Goal: Find specific page/section: Find specific page/section

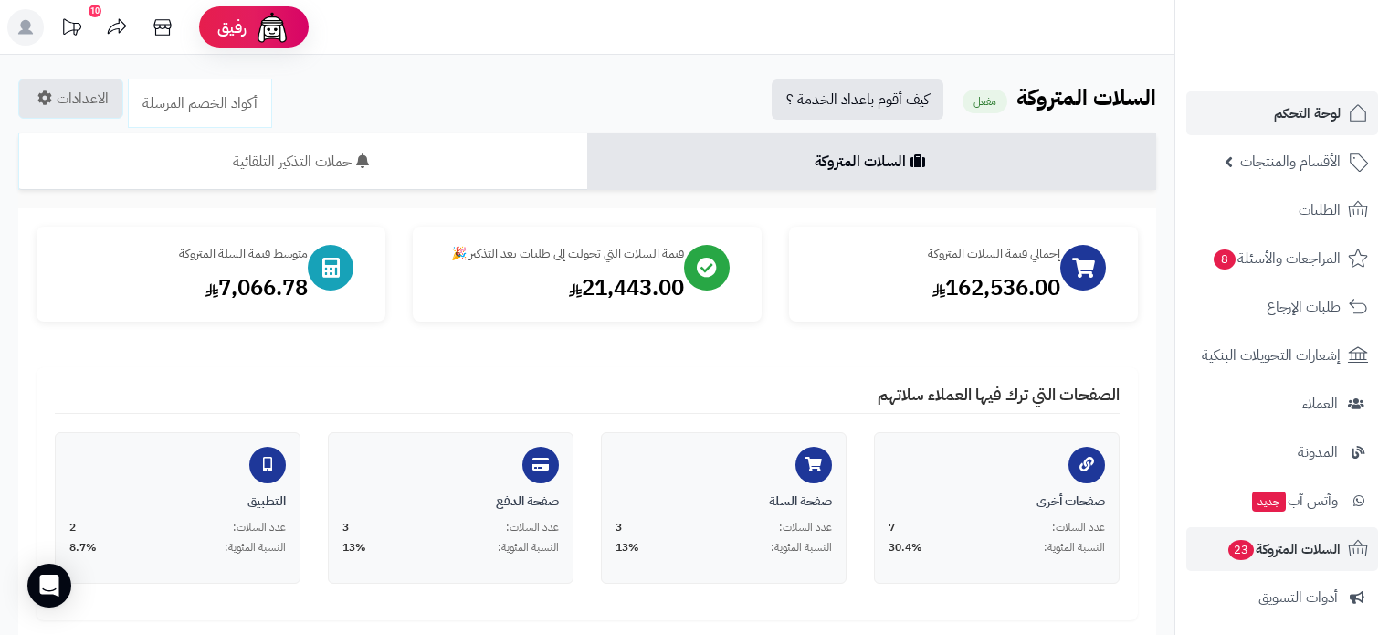
scroll to position [365, 0]
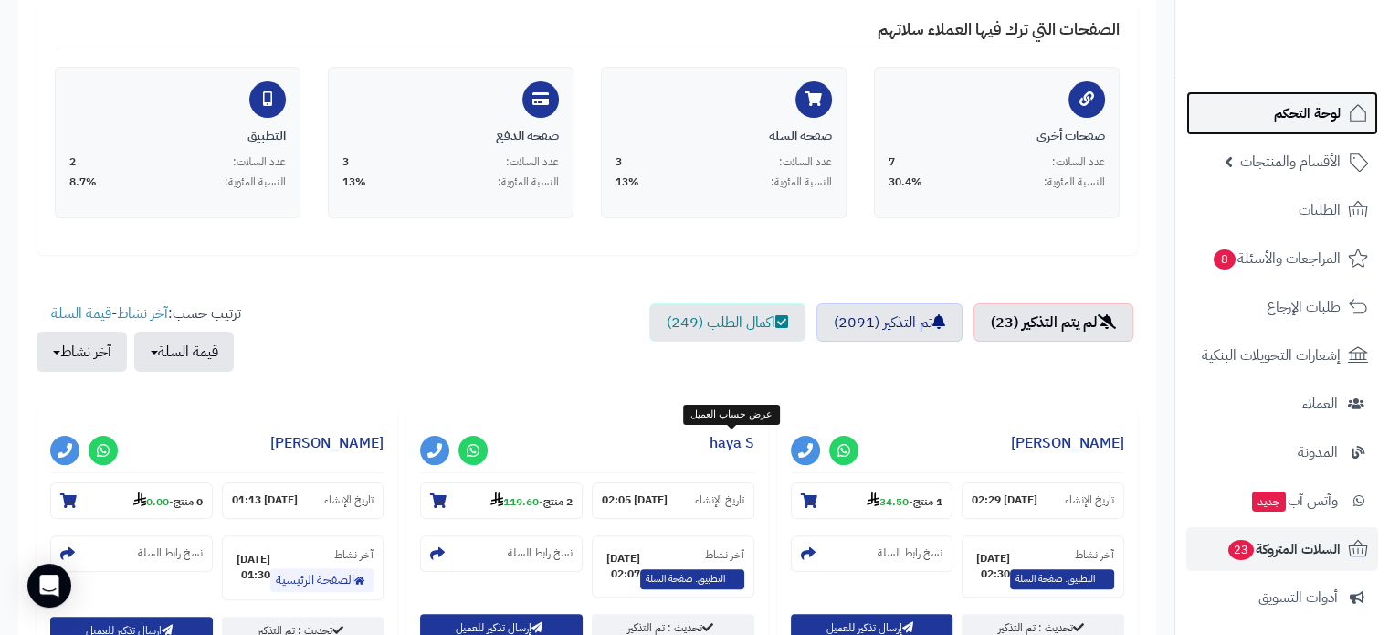
click at [1301, 112] on span "لوحة التحكم" at bounding box center [1307, 113] width 67 height 26
